Goal: Task Accomplishment & Management: Manage account settings

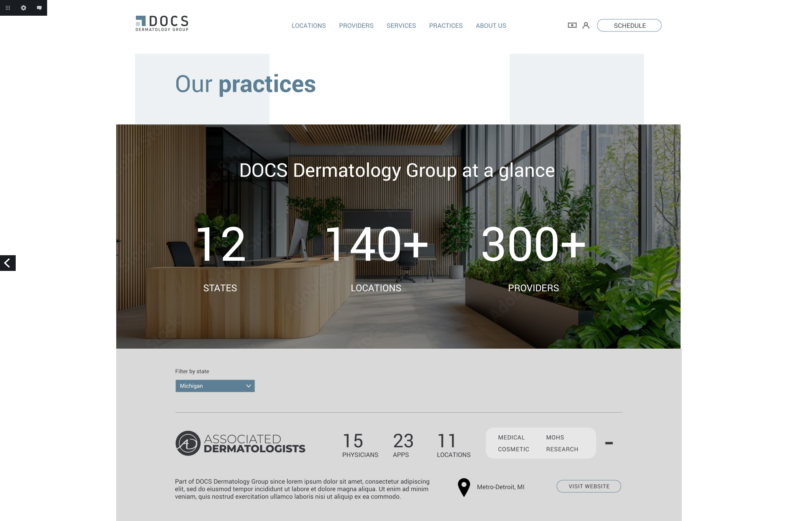
click at [12, 261] on link "Previous" at bounding box center [8, 263] width 16 height 16
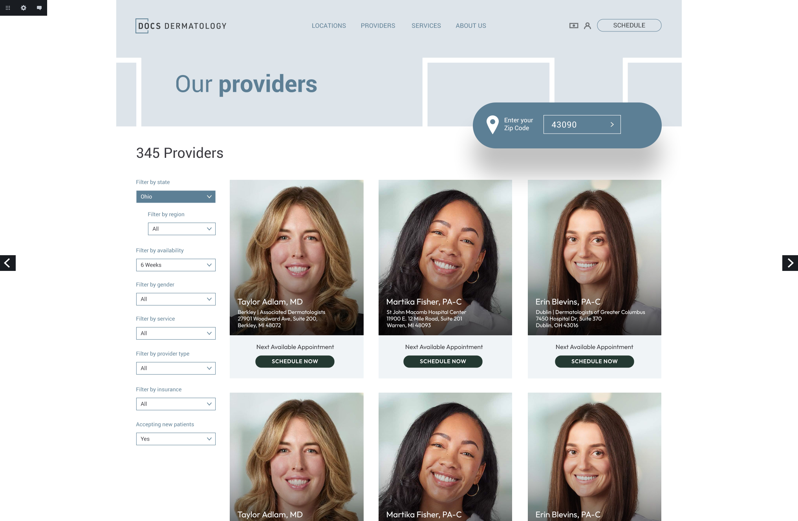
click at [8, 266] on link "Previous" at bounding box center [8, 263] width 16 height 16
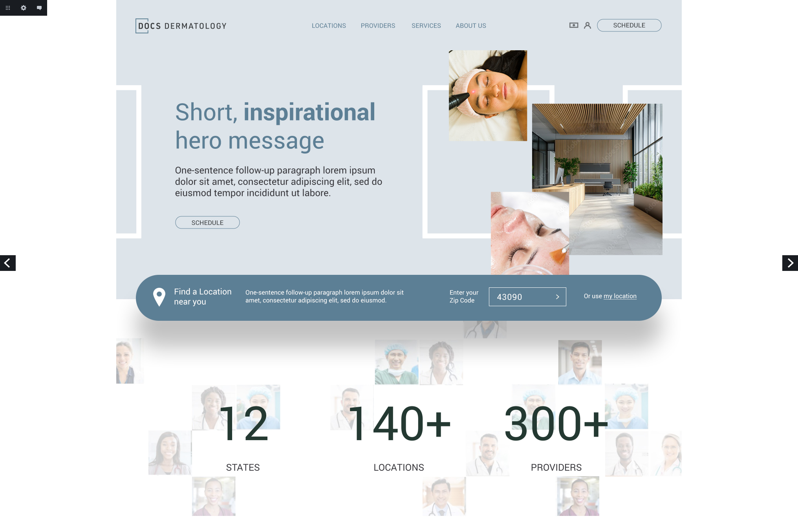
click at [8, 265] on link "Previous" at bounding box center [8, 263] width 16 height 16
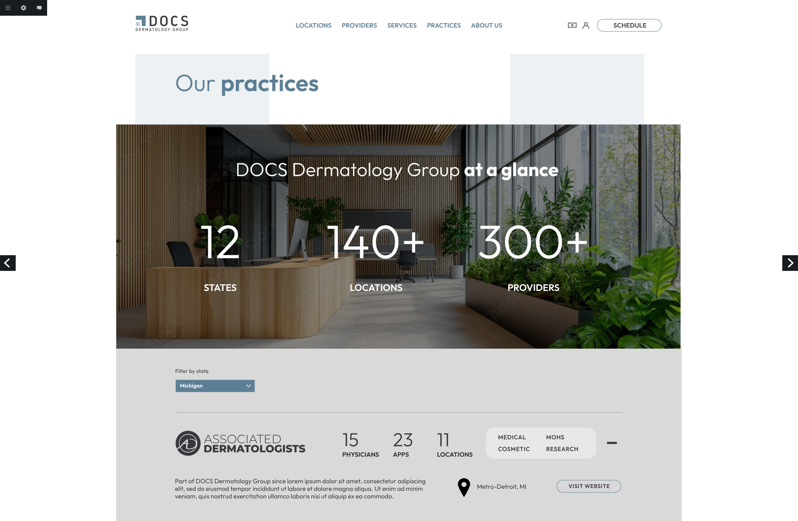
click at [9, 265] on link "Previous" at bounding box center [8, 263] width 16 height 16
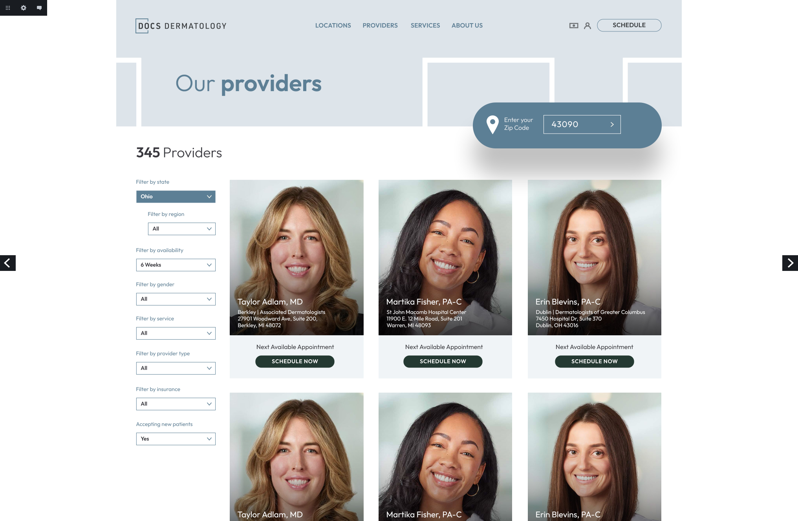
click at [9, 265] on link "Previous" at bounding box center [8, 263] width 16 height 16
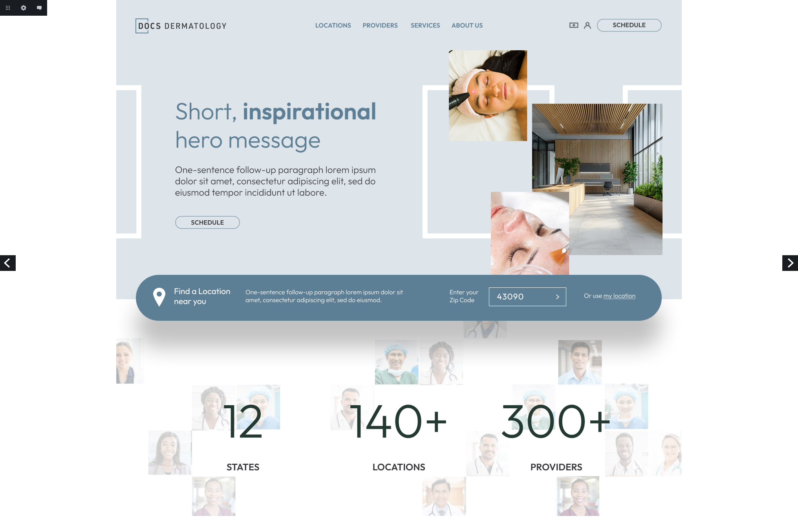
click at [9, 265] on link "Previous" at bounding box center [8, 263] width 16 height 16
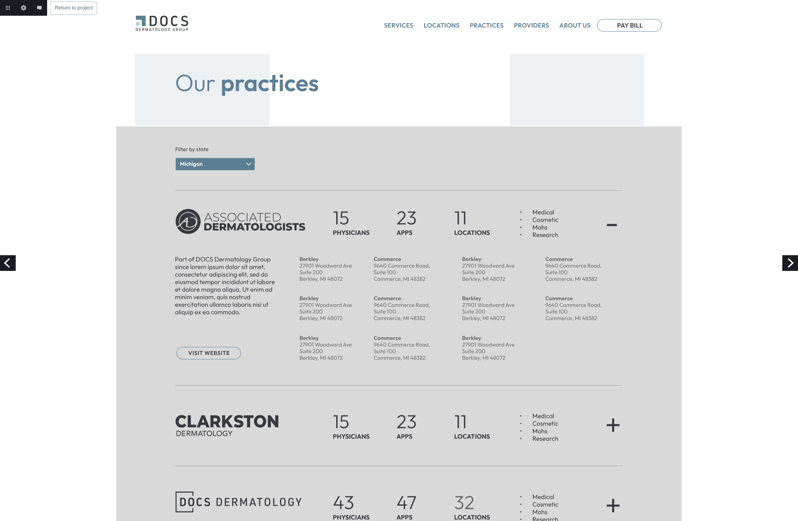
click at [9, 6] on link "Return to project" at bounding box center [8, 8] width 16 height 16
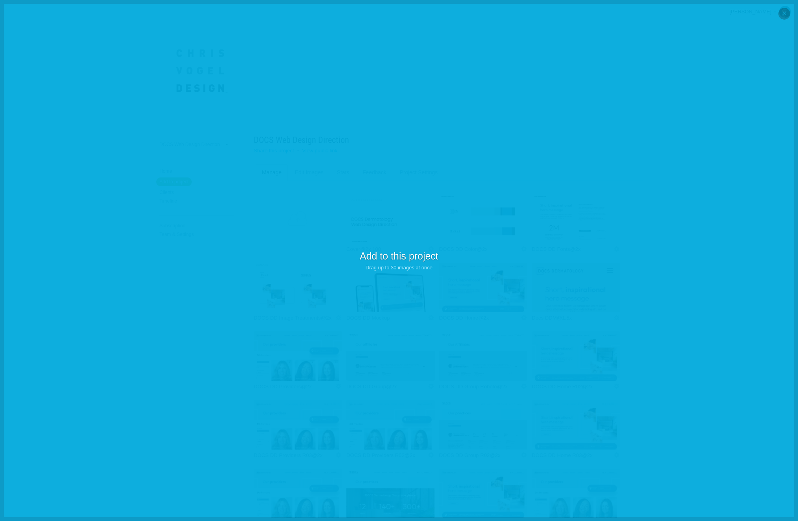
click at [433, 137] on p "Add to this project Drag up to 30 images at once" at bounding box center [399, 260] width 798 height 521
click at [389, 221] on p "Add to this project Drag up to 30 images at once" at bounding box center [399, 260] width 798 height 521
click at [526, 87] on p "Add to this project Drag up to 30 images at once" at bounding box center [399, 260] width 798 height 521
click at [783, 13] on link "×" at bounding box center [784, 14] width 12 height 12
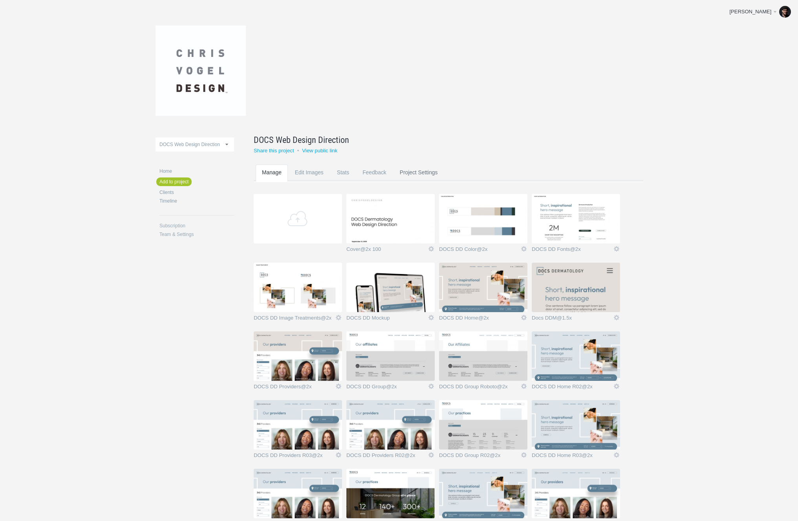
click at [424, 174] on link "Project Settings" at bounding box center [418, 179] width 51 height 31
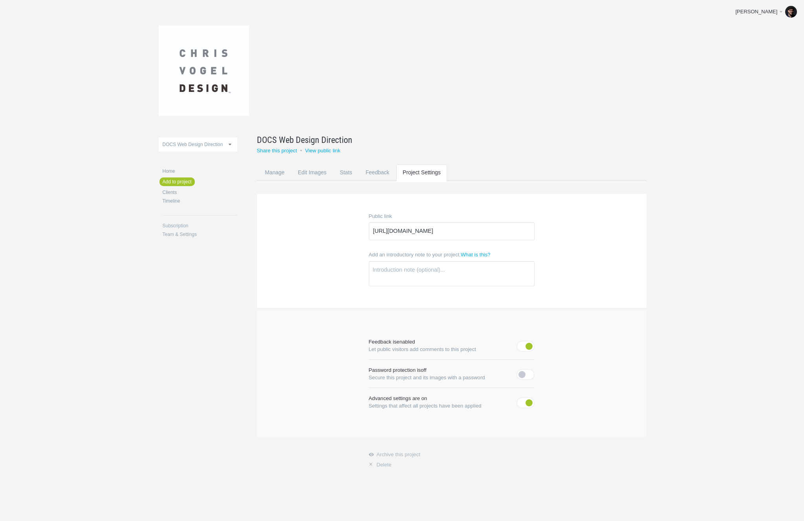
scroll to position [9, 0]
click at [311, 177] on link "Edit Images" at bounding box center [311, 179] width 41 height 31
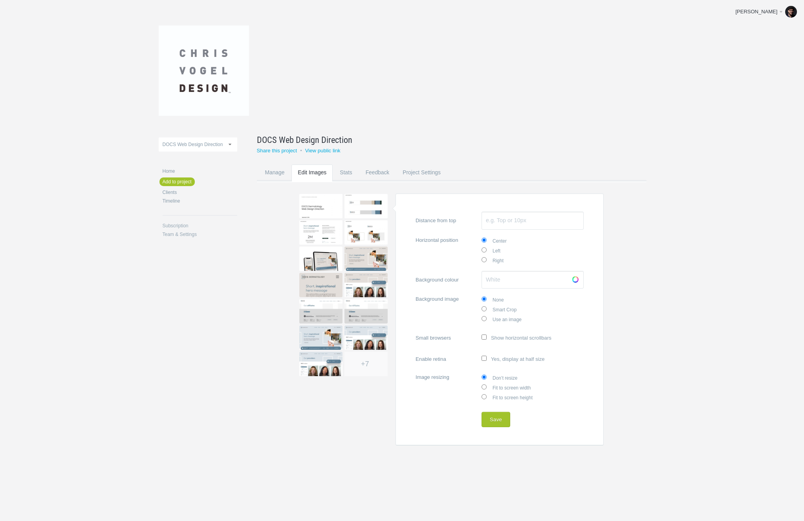
click at [576, 278] on link "Choose" at bounding box center [575, 280] width 12 height 12
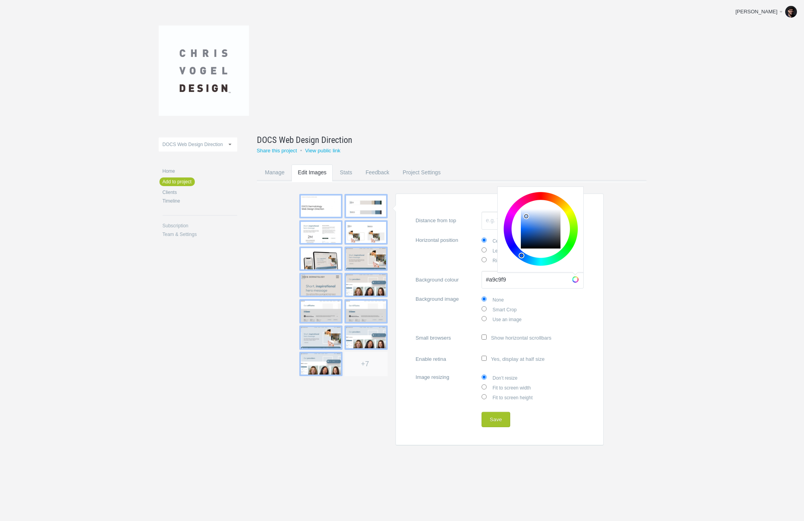
type input "#ffffff"
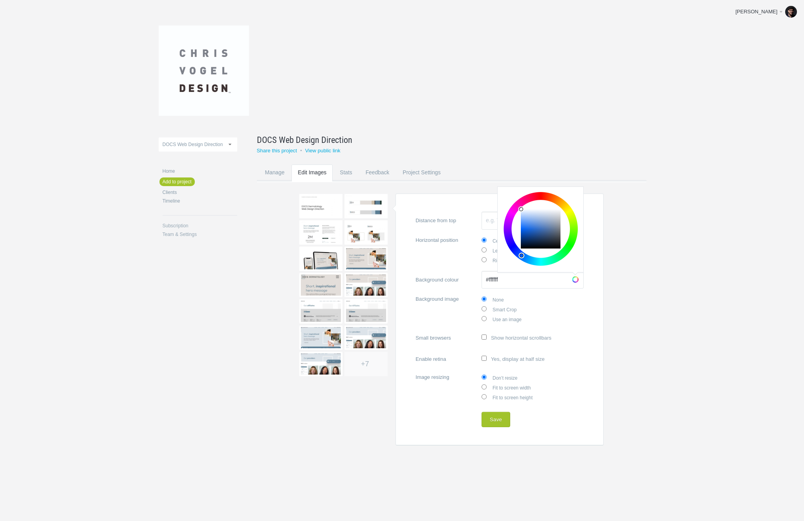
drag, startPoint x: 539, startPoint y: 237, endPoint x: 479, endPoint y: 157, distance: 100.1
click at [479, 156] on div "DOCS Web Design Direction Rename Share this project • View public link Manage E…" at bounding box center [431, 291] width 389 height 308
click at [636, 294] on section "+7 Distance from top Horizontal position Center Left Right Background colour #f…" at bounding box center [451, 320] width 389 height 252
click at [482, 356] on input "Enable retina Yes, display at half size" at bounding box center [483, 358] width 5 height 5
checkbox input "true"
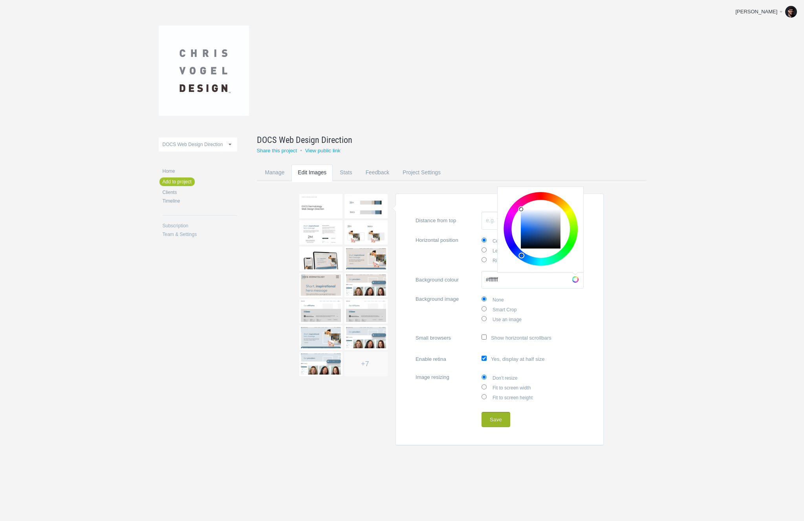
click at [492, 417] on button "Save" at bounding box center [495, 420] width 29 height 16
